Goal: Task Accomplishment & Management: Use online tool/utility

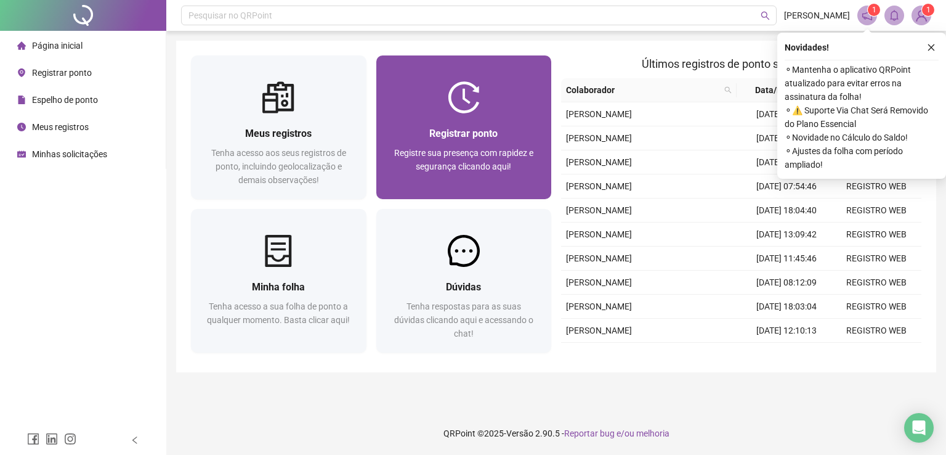
click at [485, 129] on span "Registrar ponto" at bounding box center [463, 134] width 68 height 12
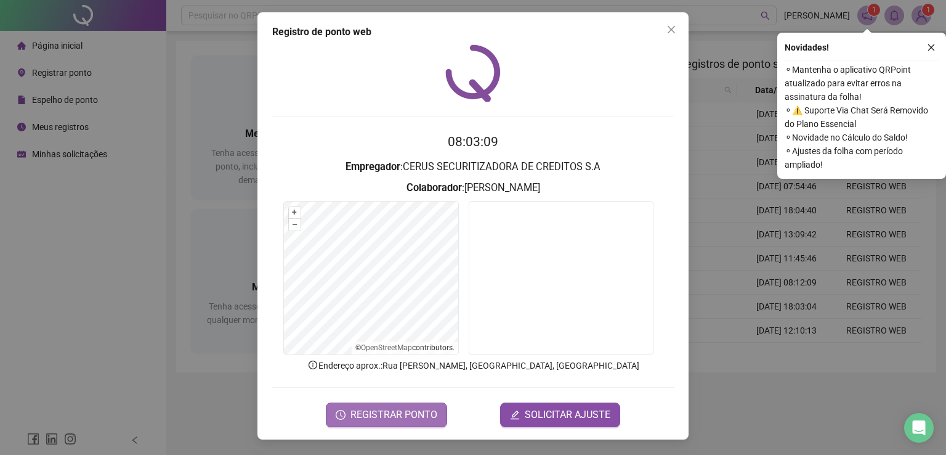
click at [388, 416] on span "REGISTRAR PONTO" at bounding box center [394, 414] width 87 height 15
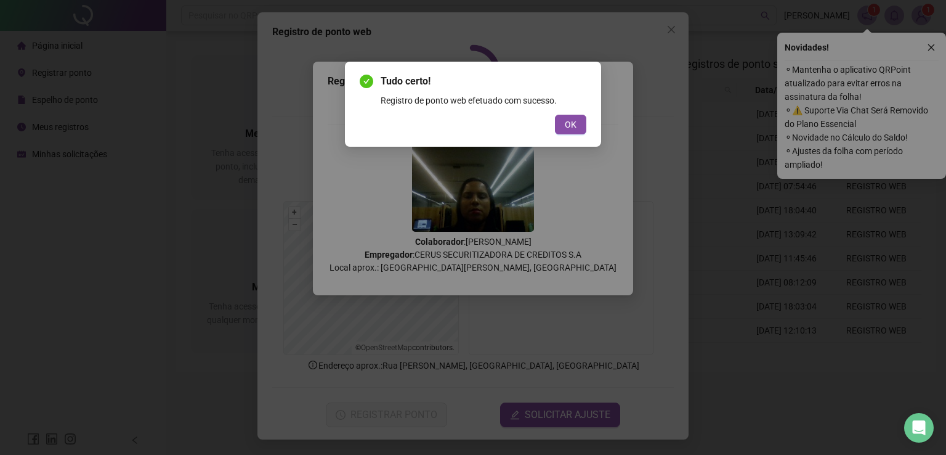
click at [551, 119] on div "OK" at bounding box center [473, 125] width 227 height 20
click at [561, 118] on button "OK" at bounding box center [570, 125] width 31 height 20
